Goal: Task Accomplishment & Management: Manage account settings

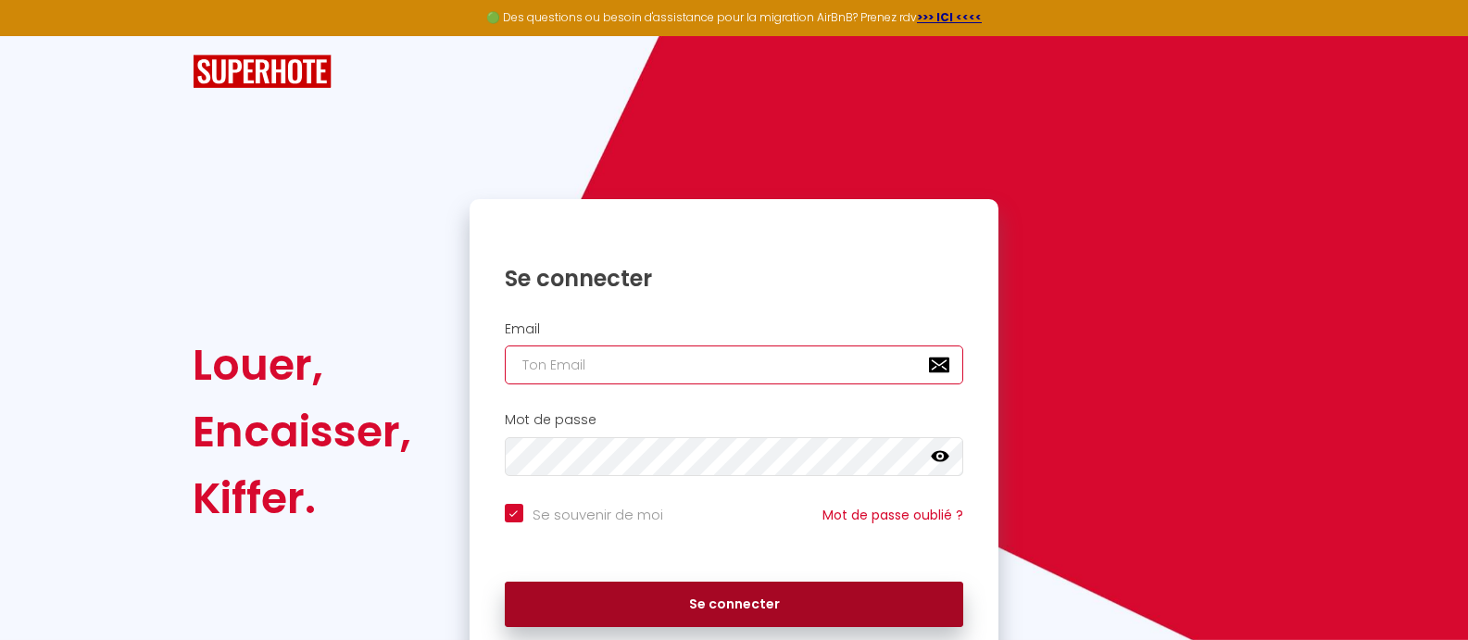
type input "[PERSON_NAME][EMAIL_ADDRESS][DOMAIN_NAME]"
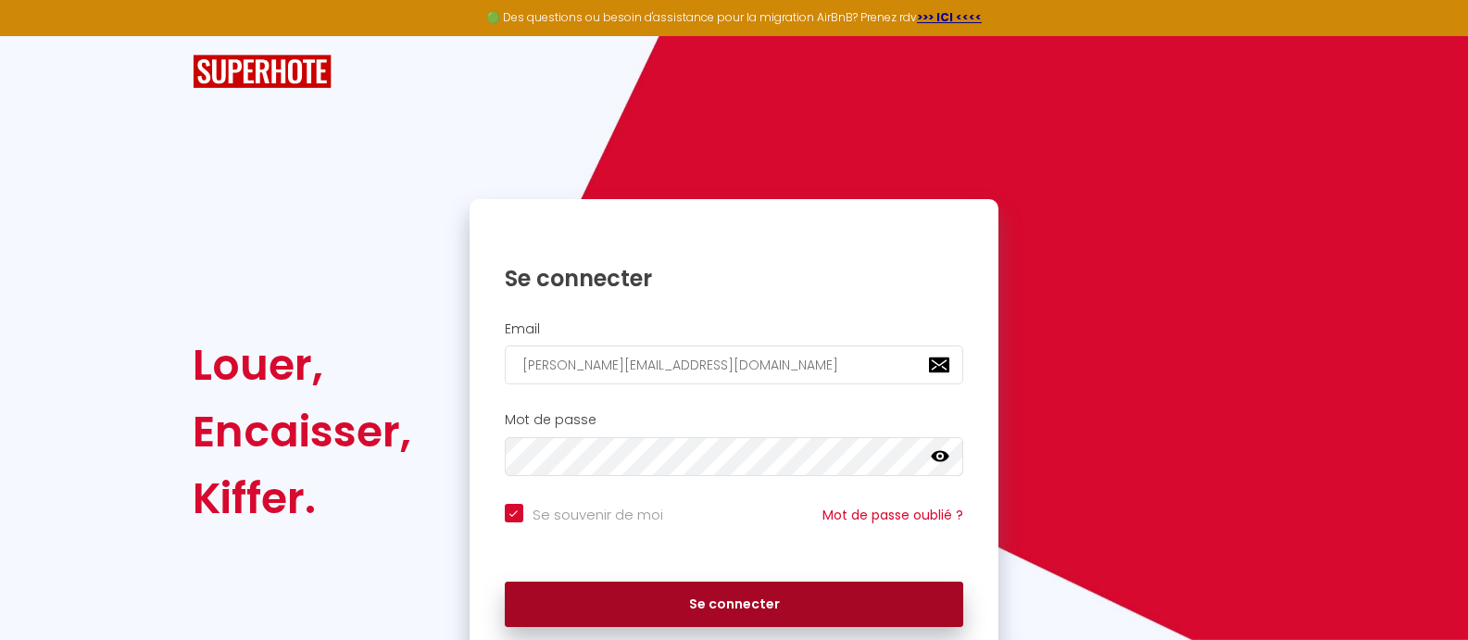
click at [727, 602] on button "Se connecter" at bounding box center [734, 605] width 459 height 46
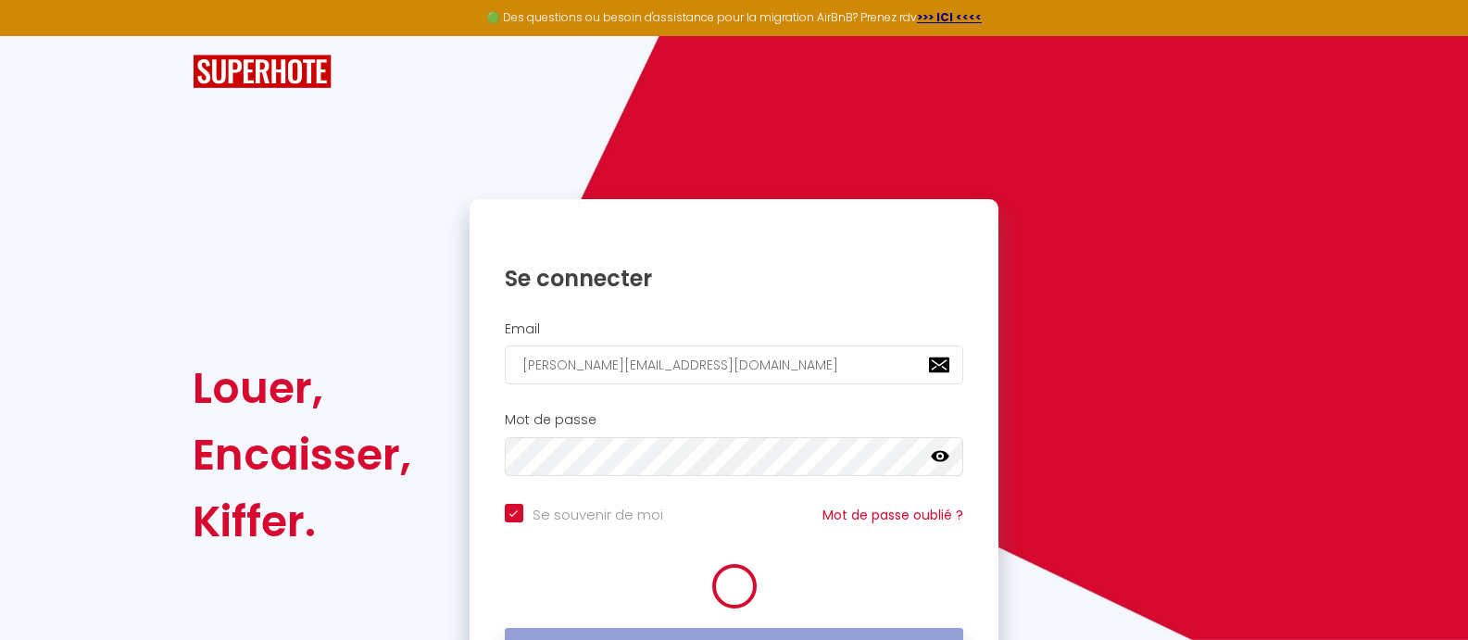
checkbox input "true"
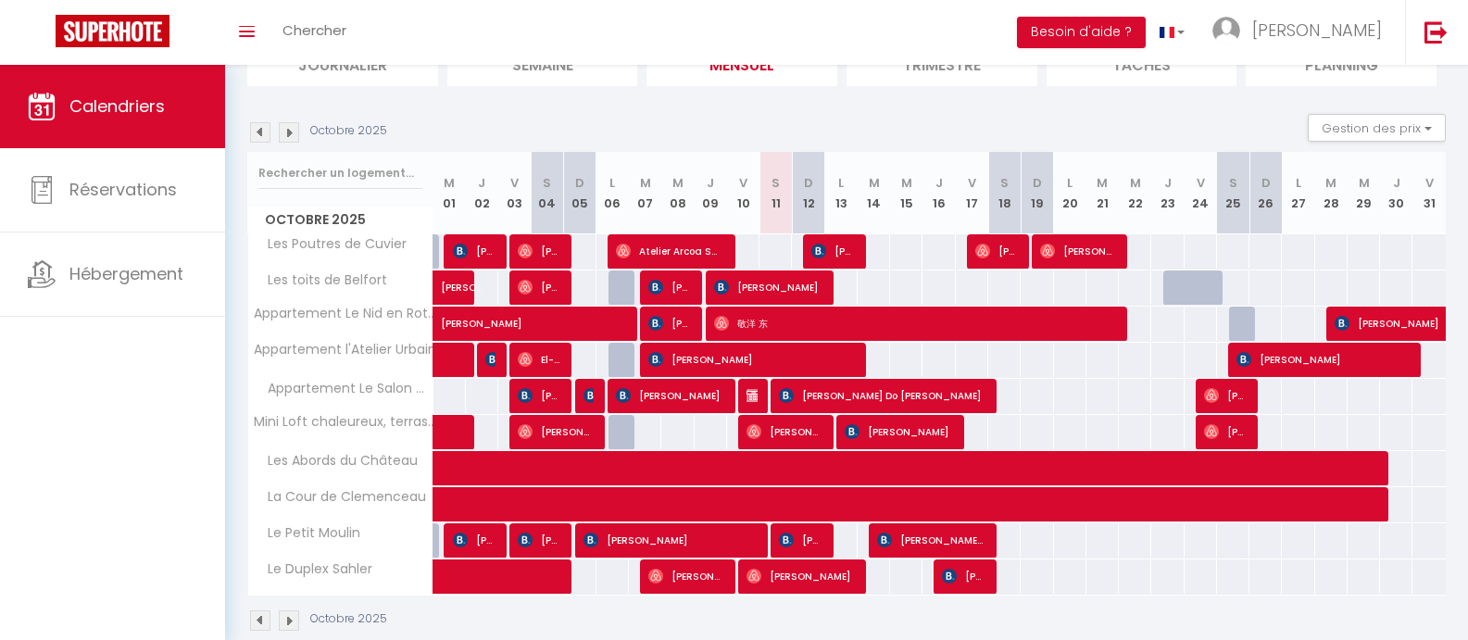
scroll to position [184, 0]
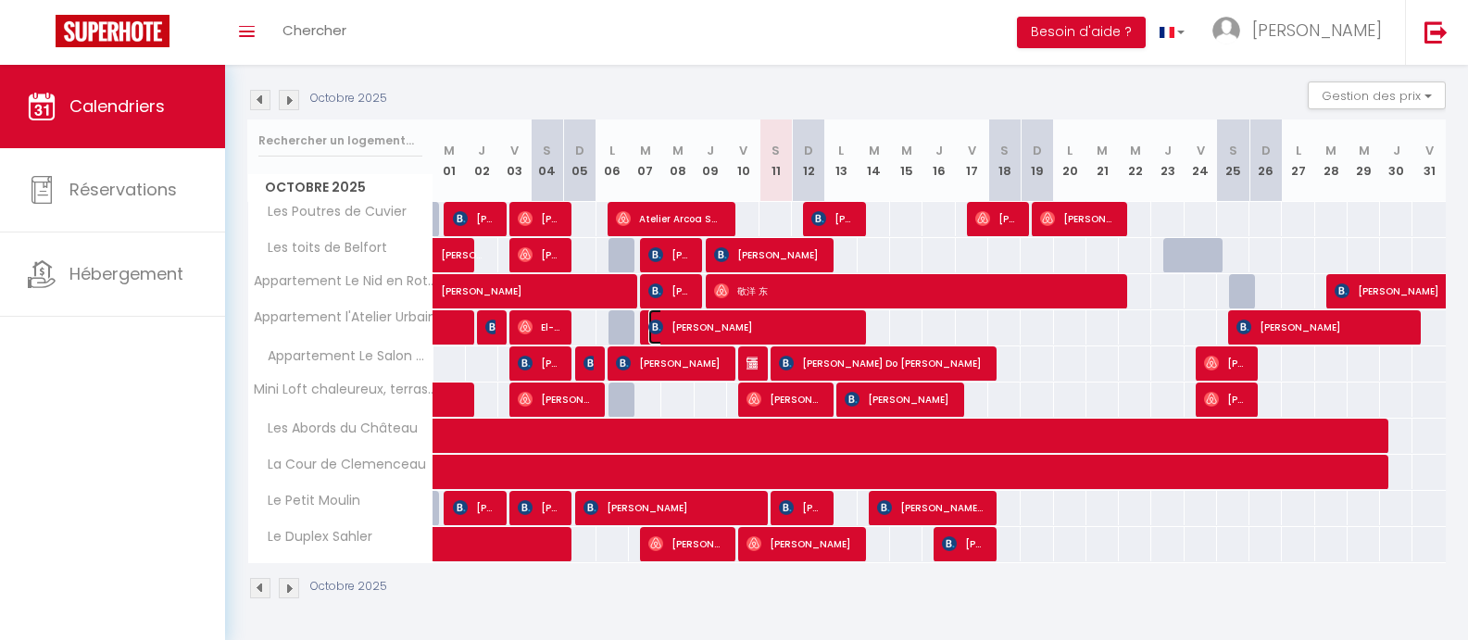
click at [850, 325] on span "[PERSON_NAME]" at bounding box center [751, 326] width 206 height 35
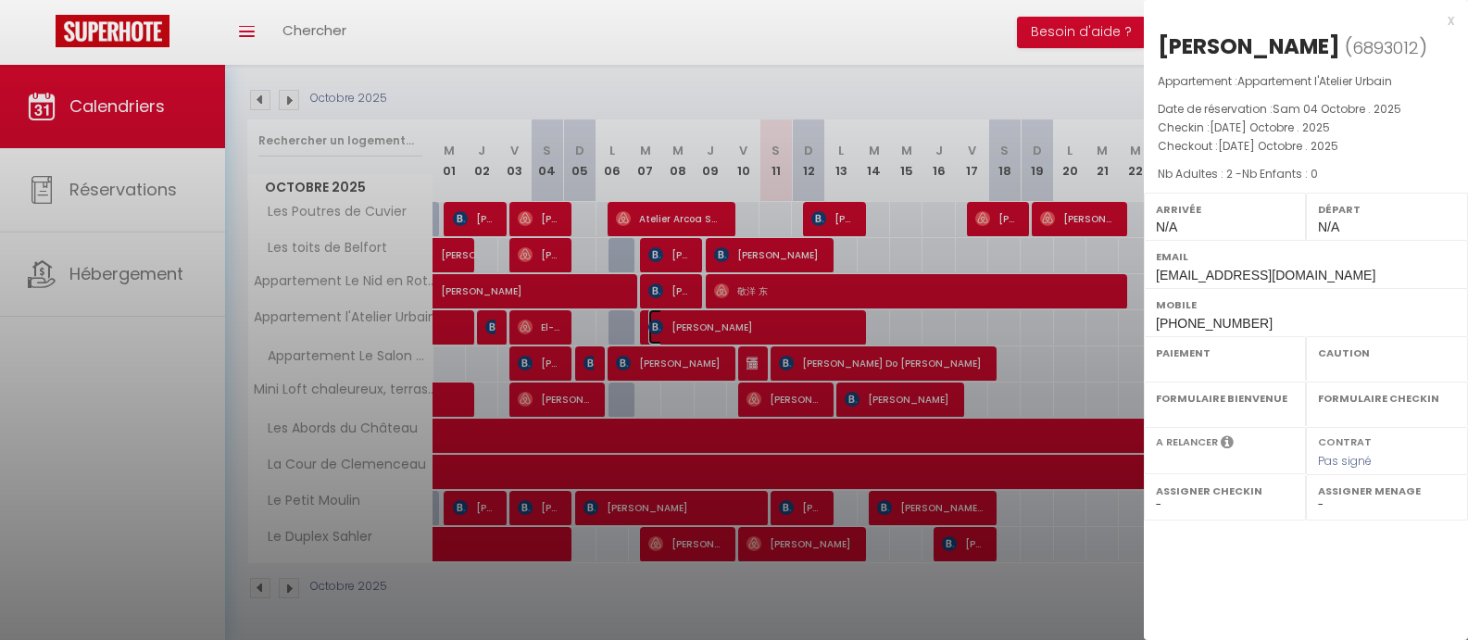
select select "OK"
select select "KO"
select select "0"
select select "1"
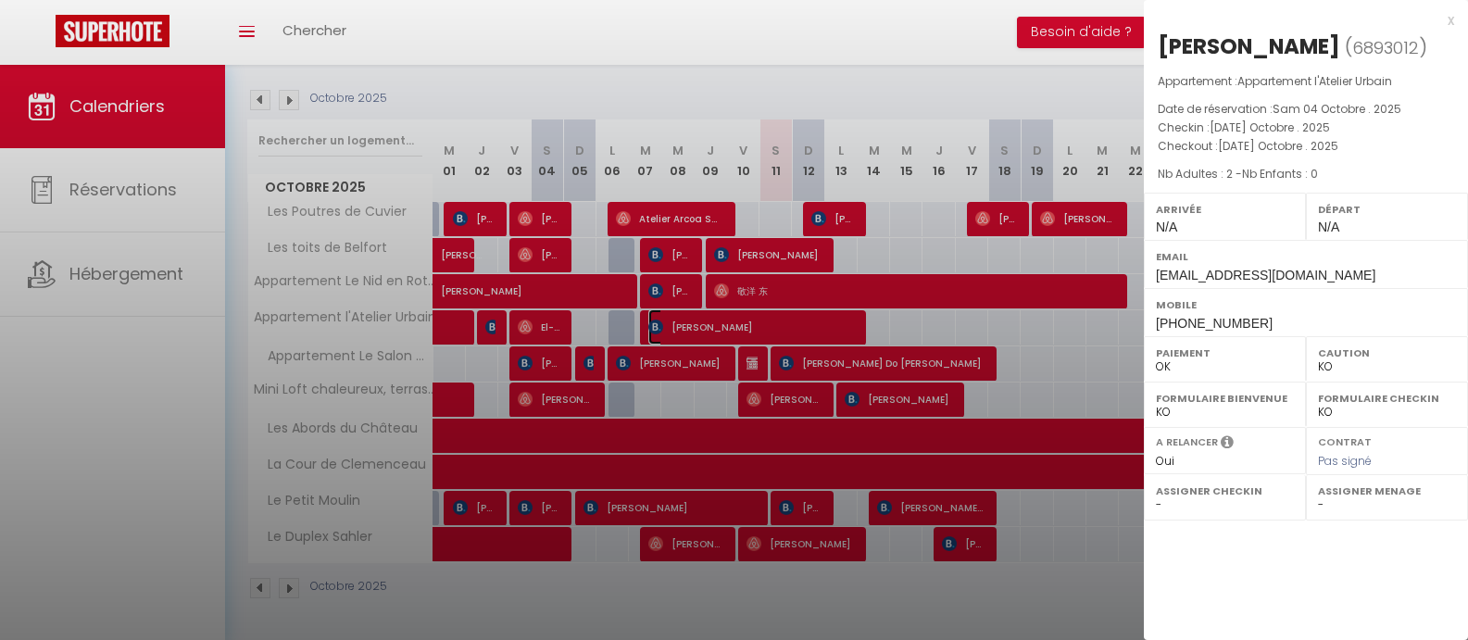
select select
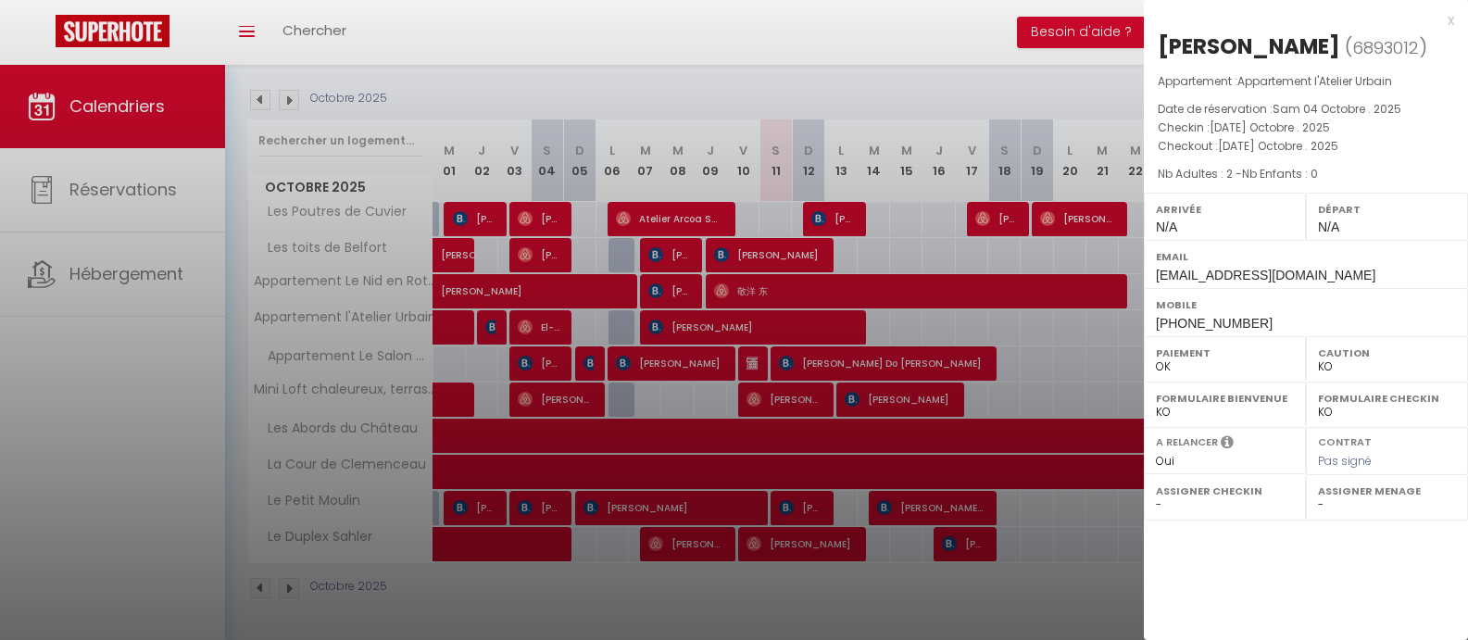
click at [821, 390] on div at bounding box center [734, 320] width 1468 height 640
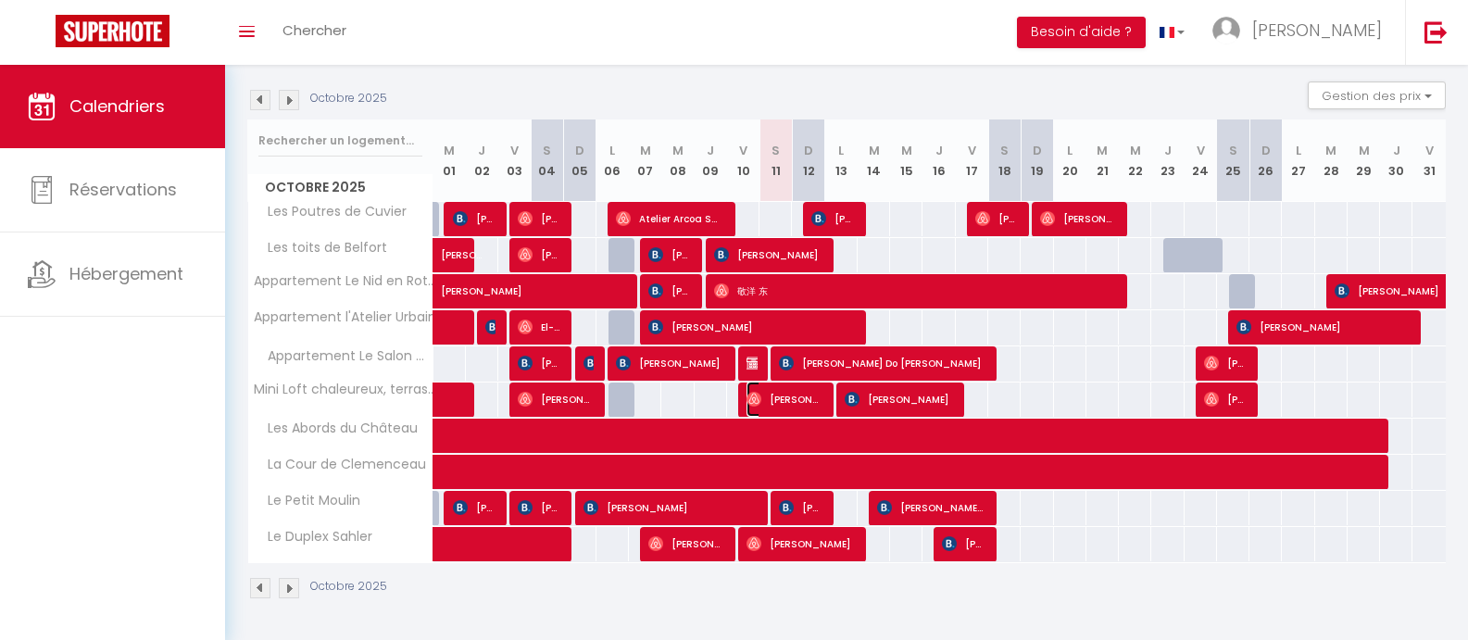
click at [820, 390] on span "[PERSON_NAME]" at bounding box center [784, 399] width 76 height 35
select select "OK"
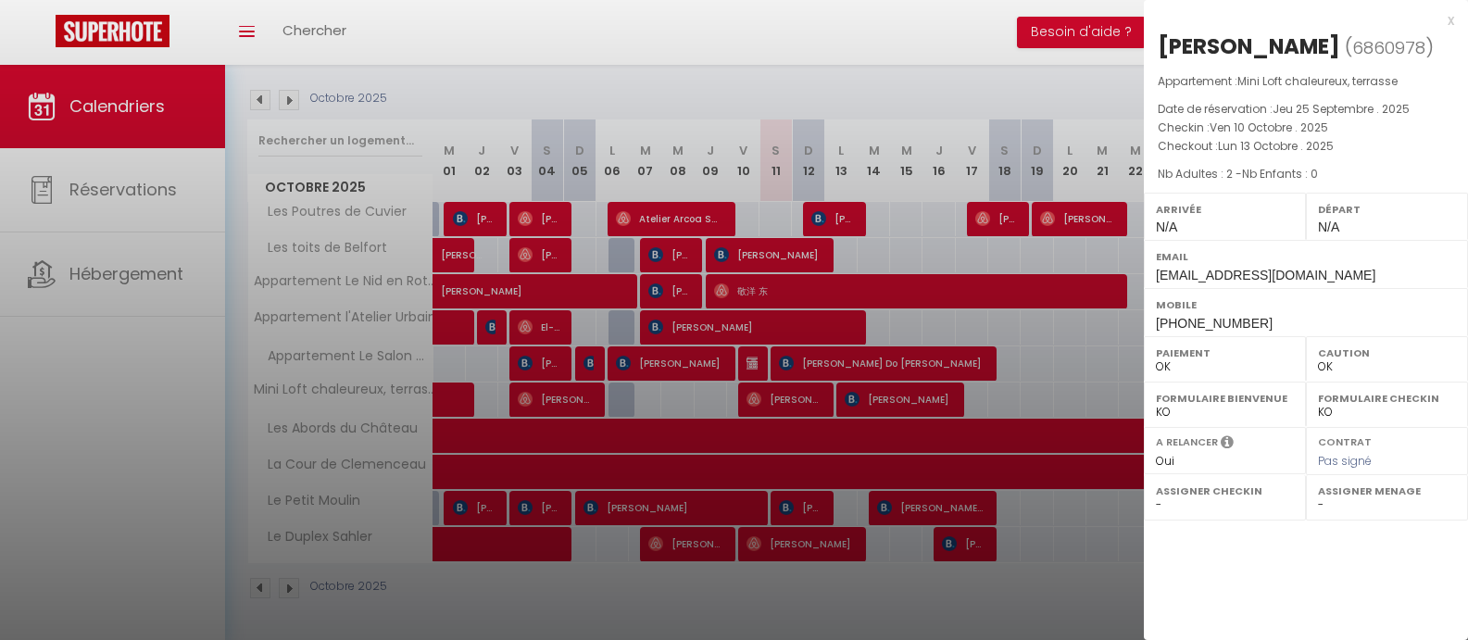
click at [807, 190] on div at bounding box center [734, 320] width 1468 height 640
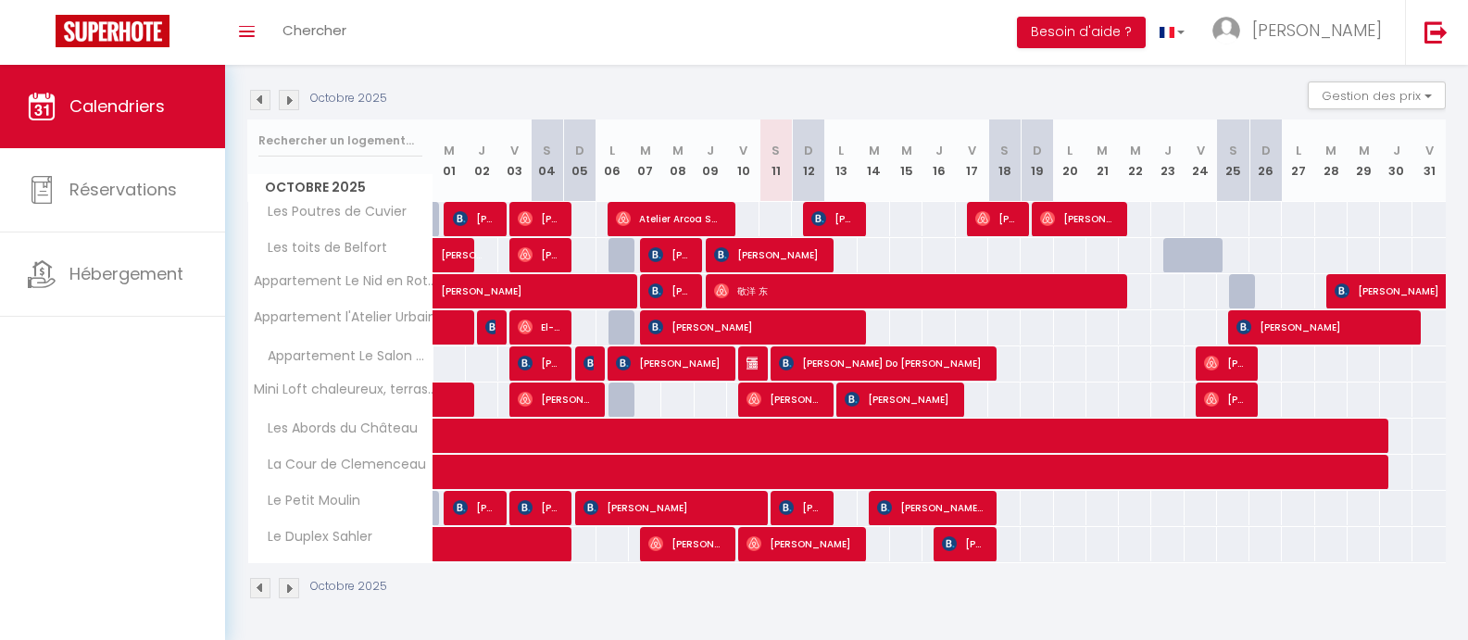
click at [807, 190] on th "D 12" at bounding box center [808, 160] width 32 height 82
